Goal: Task Accomplishment & Management: Use online tool/utility

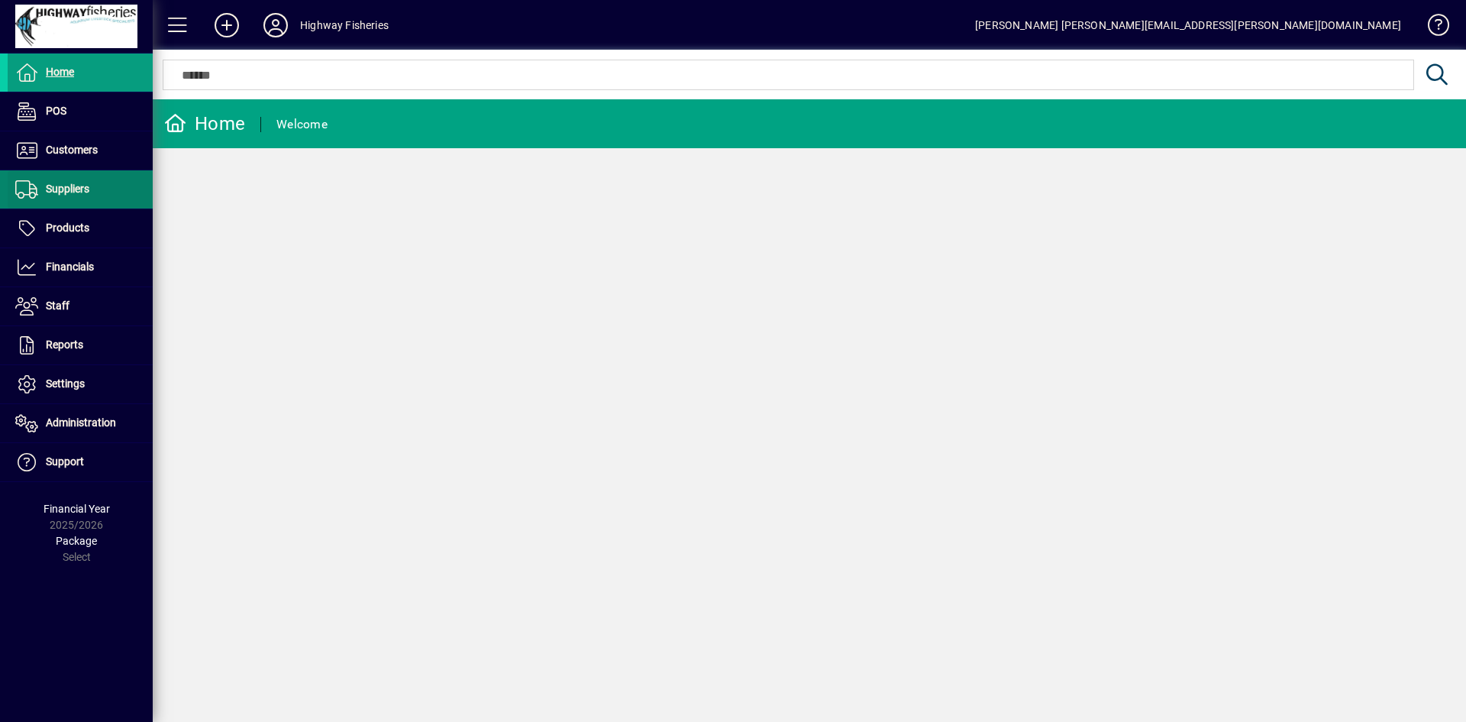
click at [76, 195] on span "Suppliers" at bounding box center [68, 188] width 44 height 12
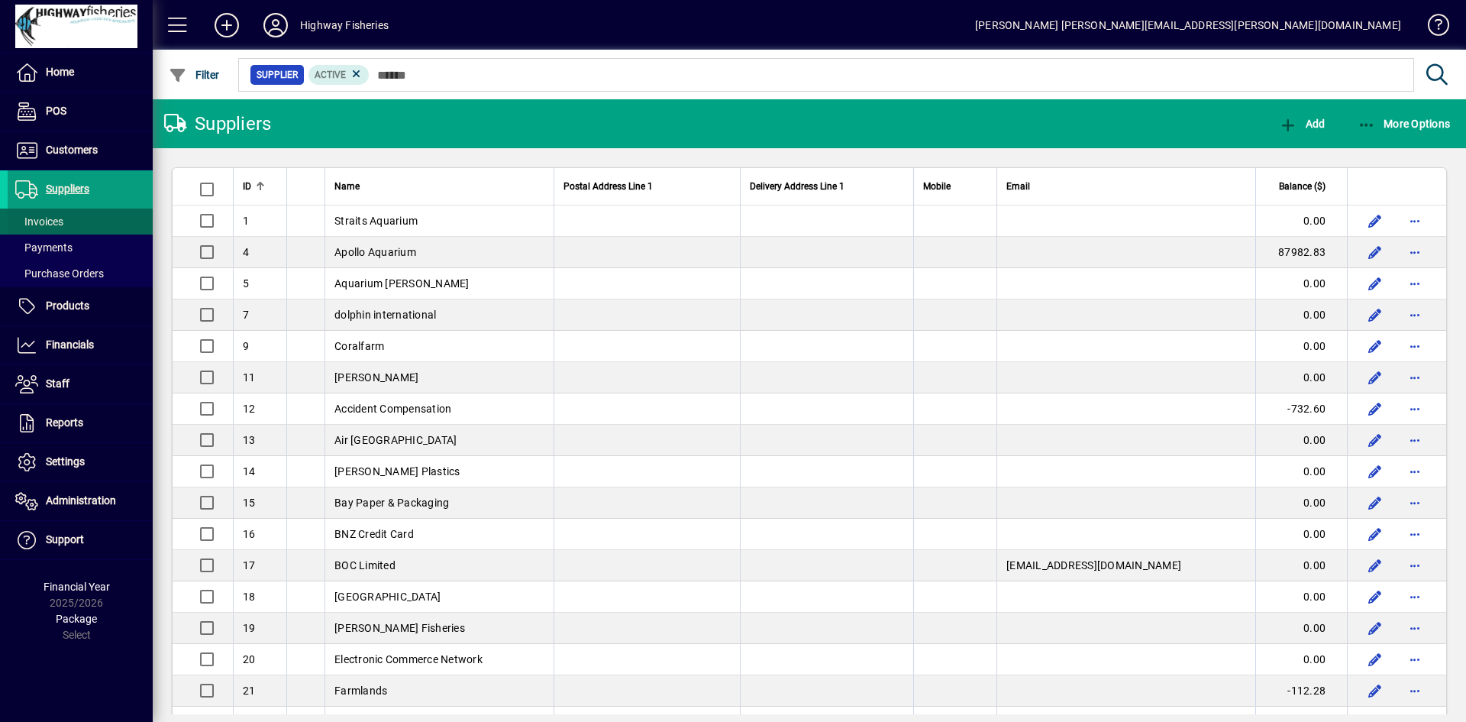
click at [64, 223] on span at bounding box center [80, 221] width 145 height 37
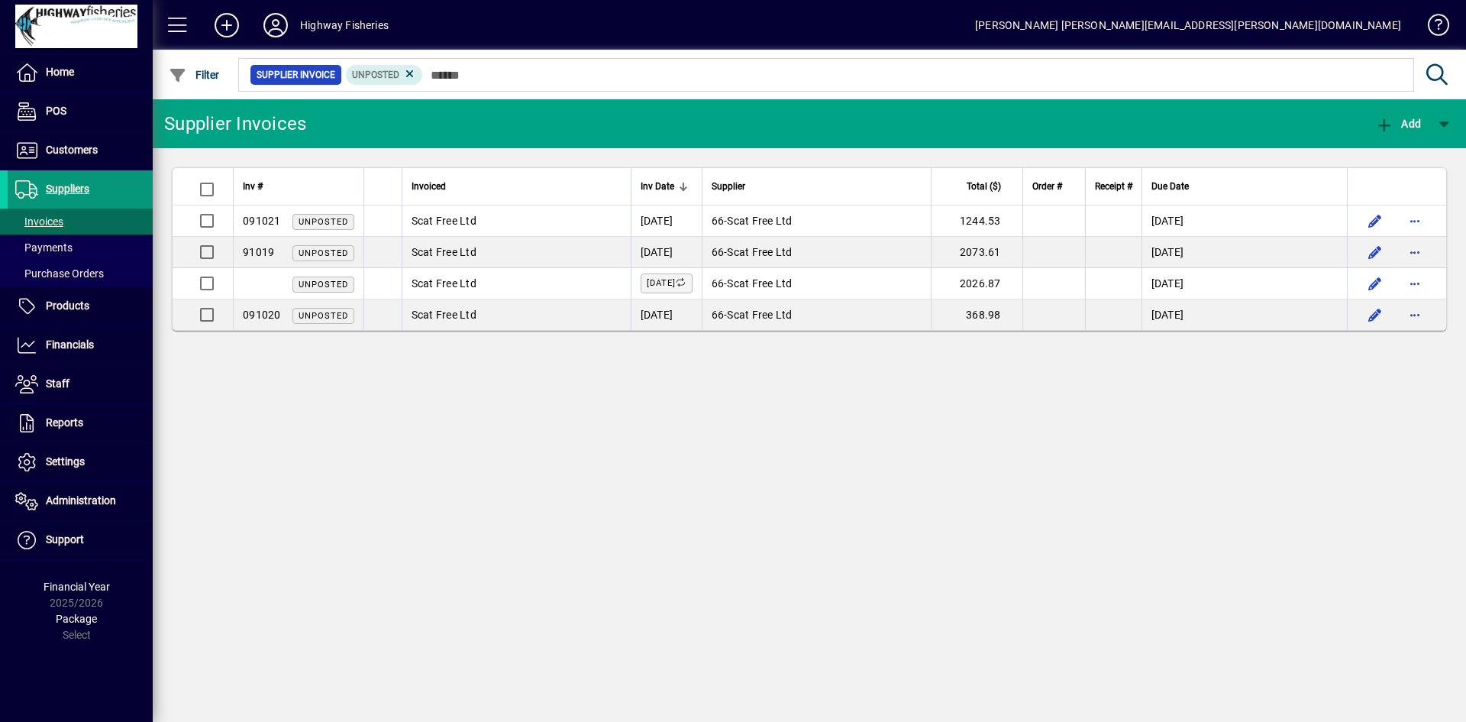
click at [72, 202] on span at bounding box center [80, 189] width 145 height 37
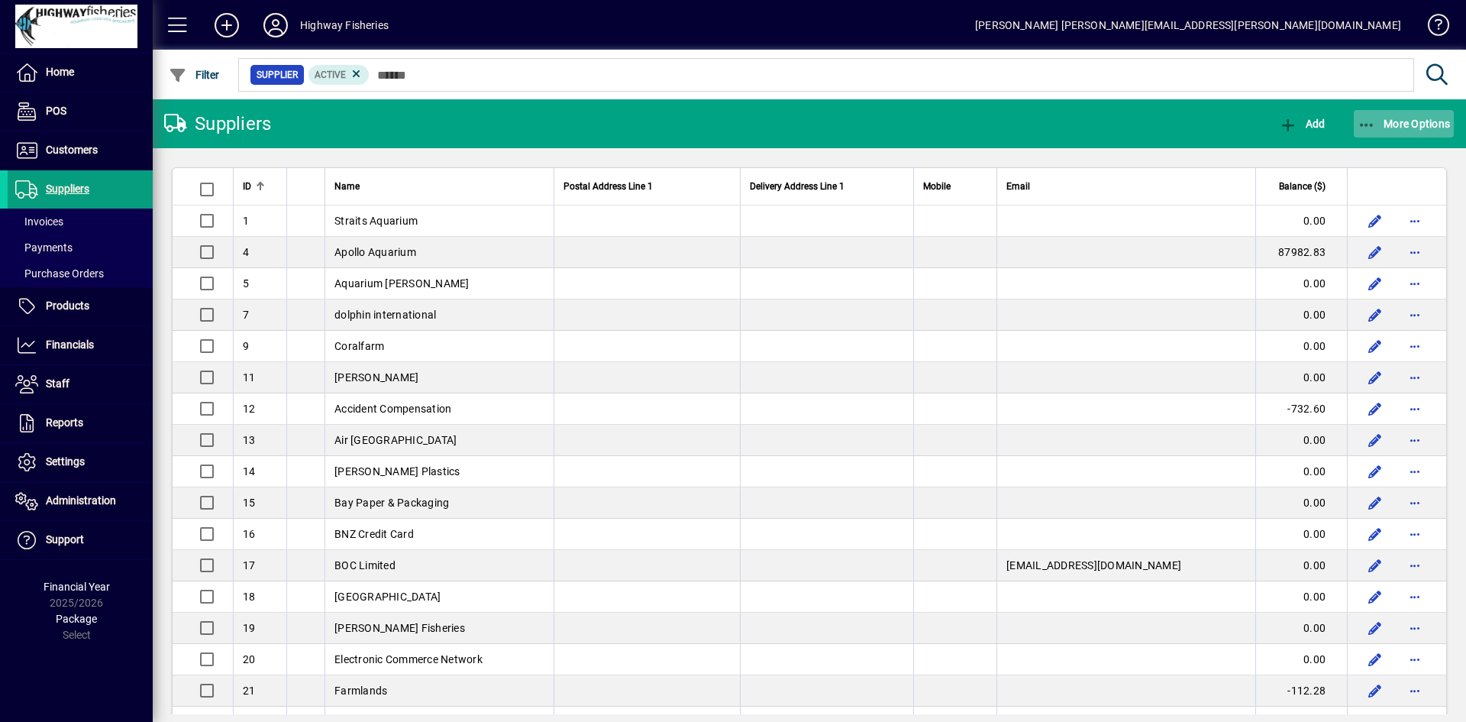
click at [1410, 128] on span "More Options" at bounding box center [1403, 124] width 93 height 12
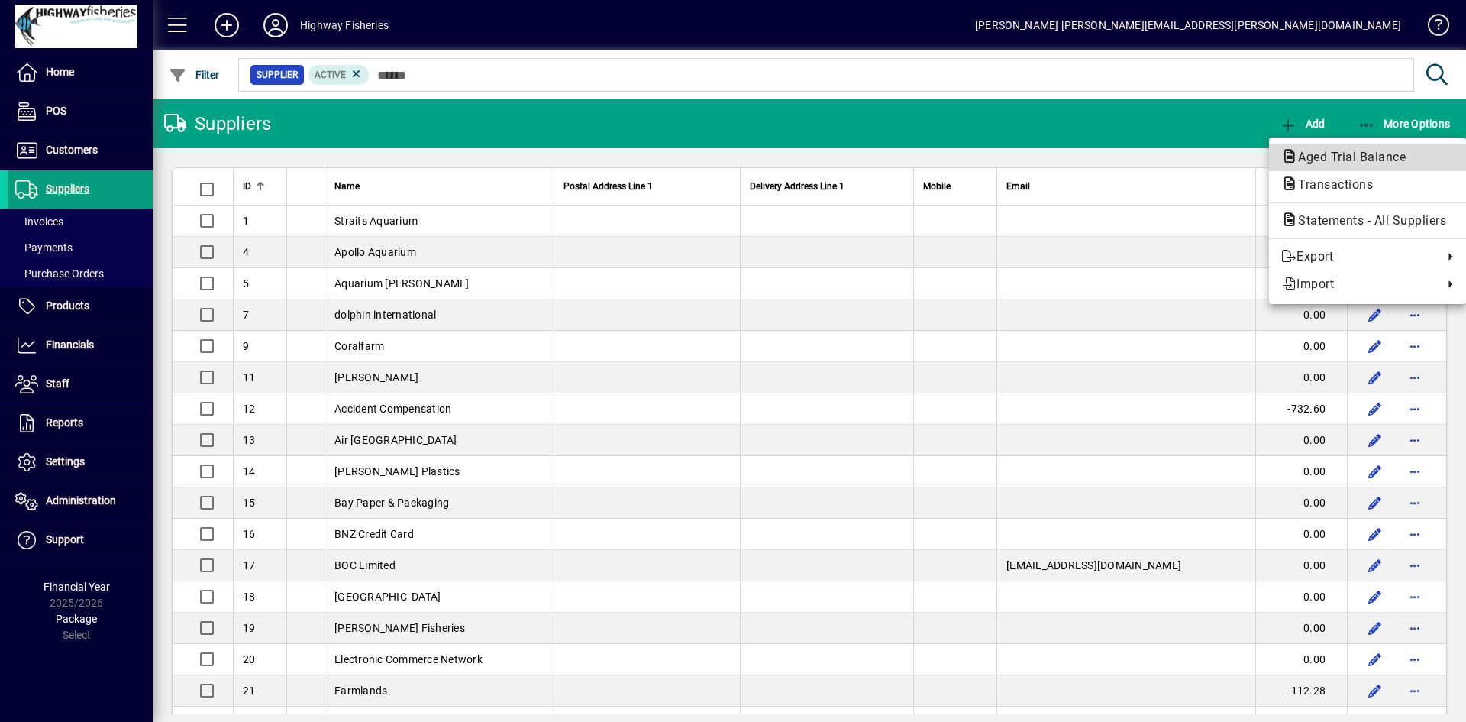
click at [1352, 161] on span "Aged Trial Balance" at bounding box center [1347, 157] width 132 height 15
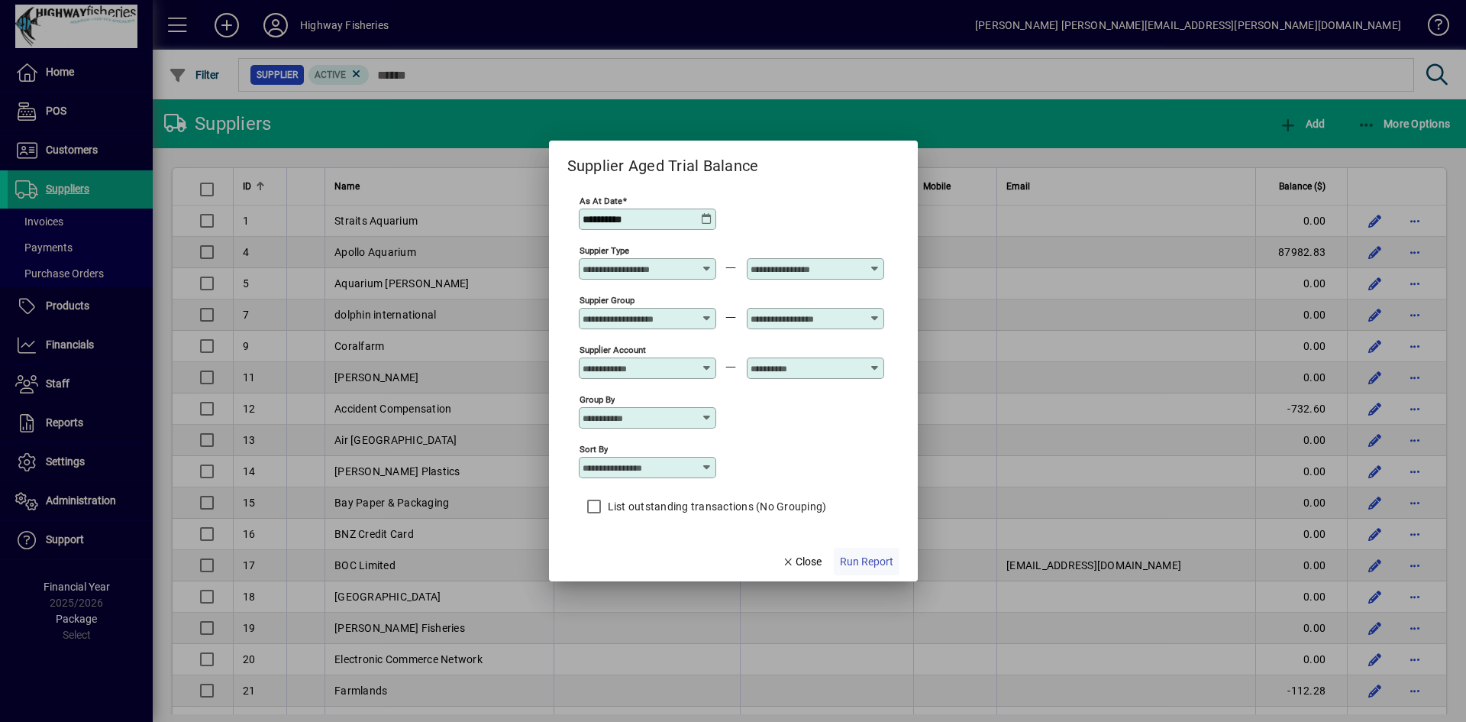
click at [870, 563] on span "Run Report" at bounding box center [866, 562] width 53 height 16
